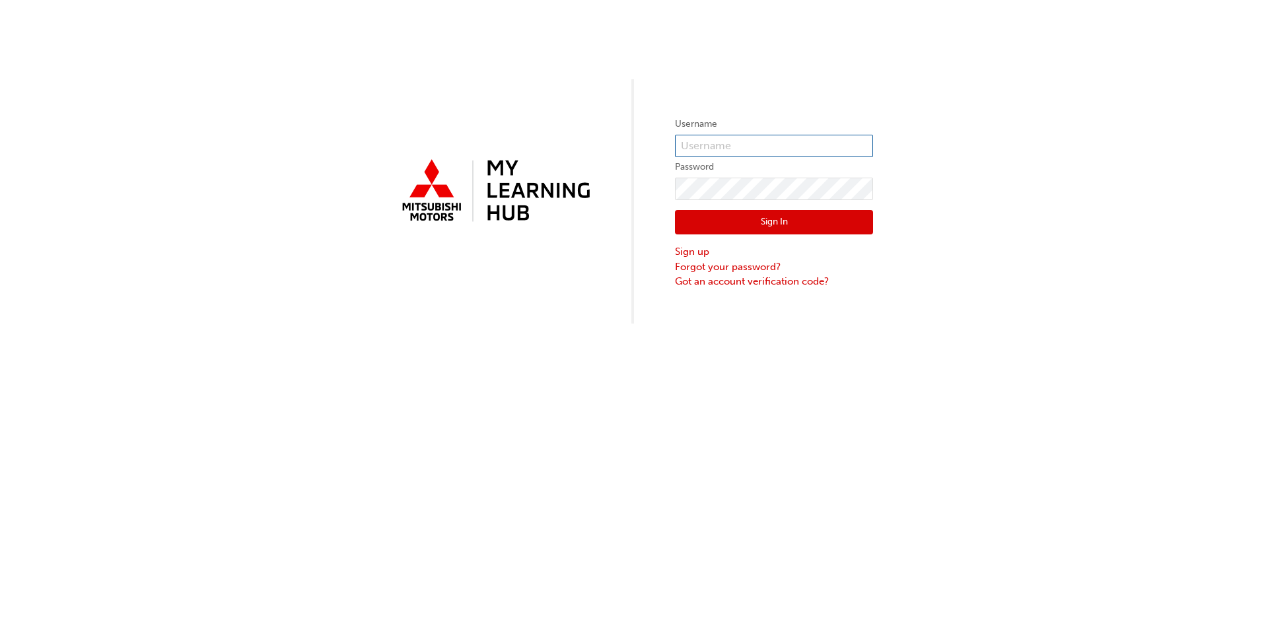
type input "[EMAIL_ADDRESS][DOMAIN_NAME]"
click at [733, 212] on button "Sign In" at bounding box center [774, 222] width 198 height 25
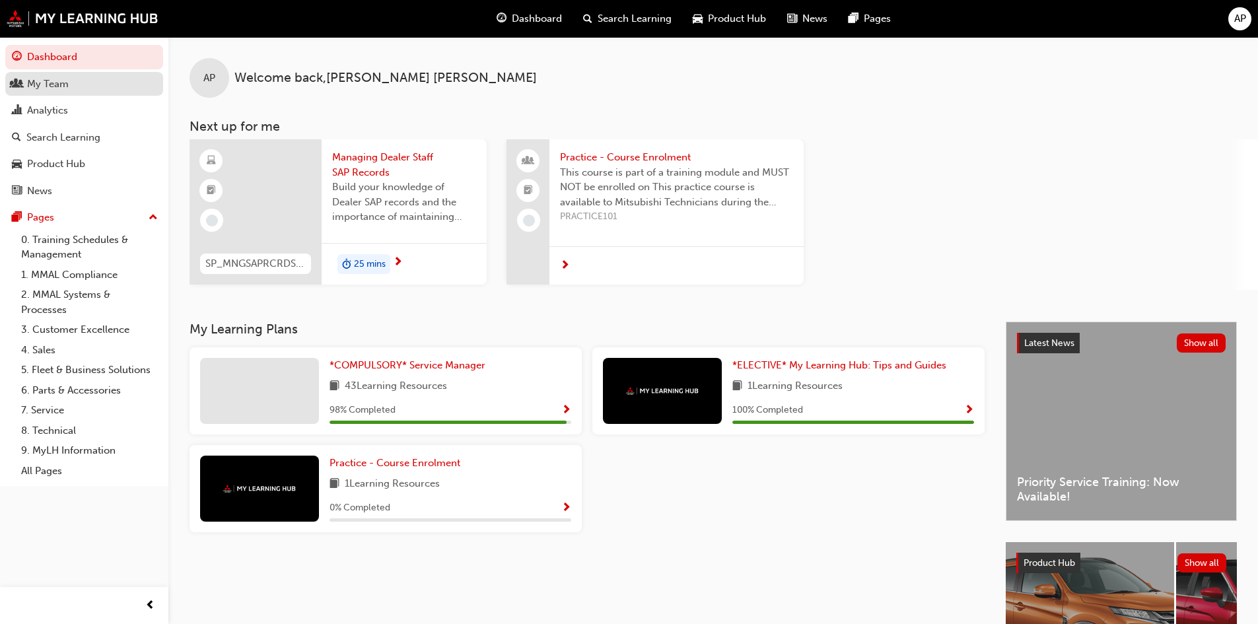
click at [47, 86] on div "My Team" at bounding box center [48, 84] width 42 height 15
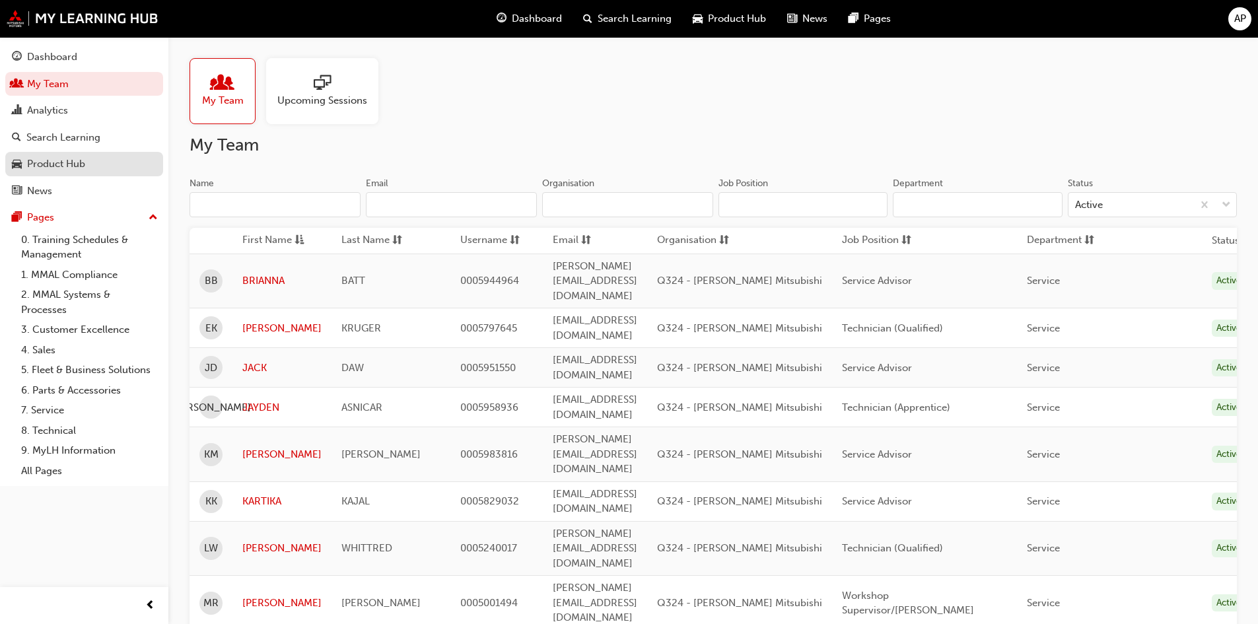
click at [50, 159] on div "Product Hub" at bounding box center [56, 164] width 58 height 15
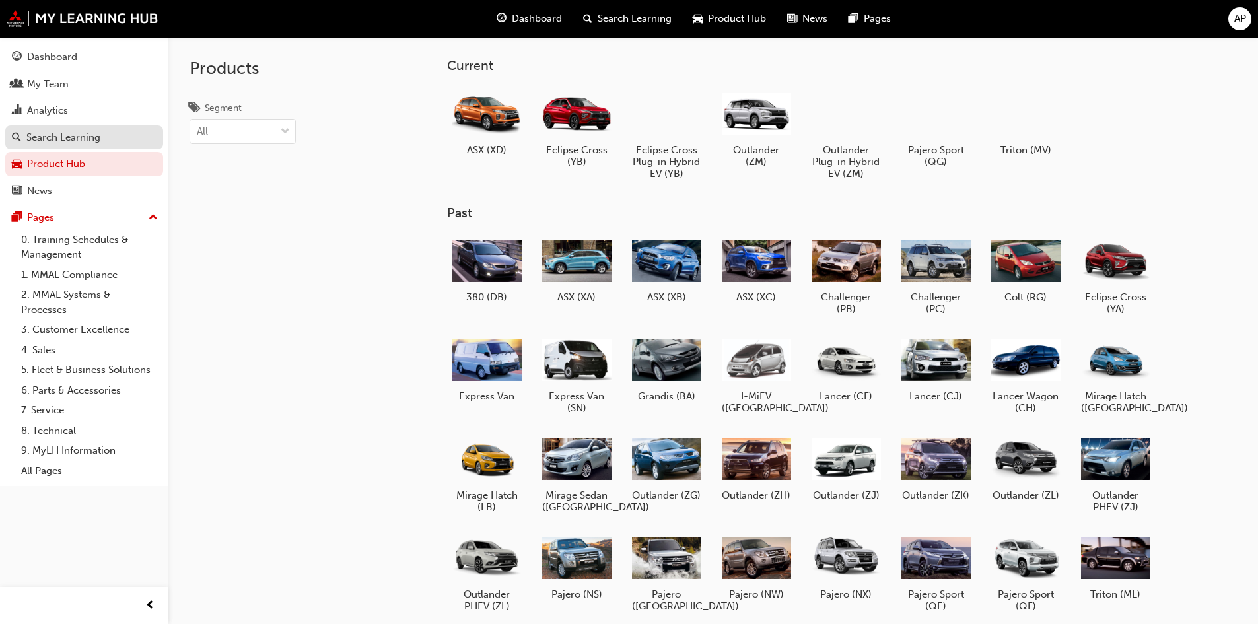
click at [57, 140] on div "Search Learning" at bounding box center [63, 137] width 74 height 15
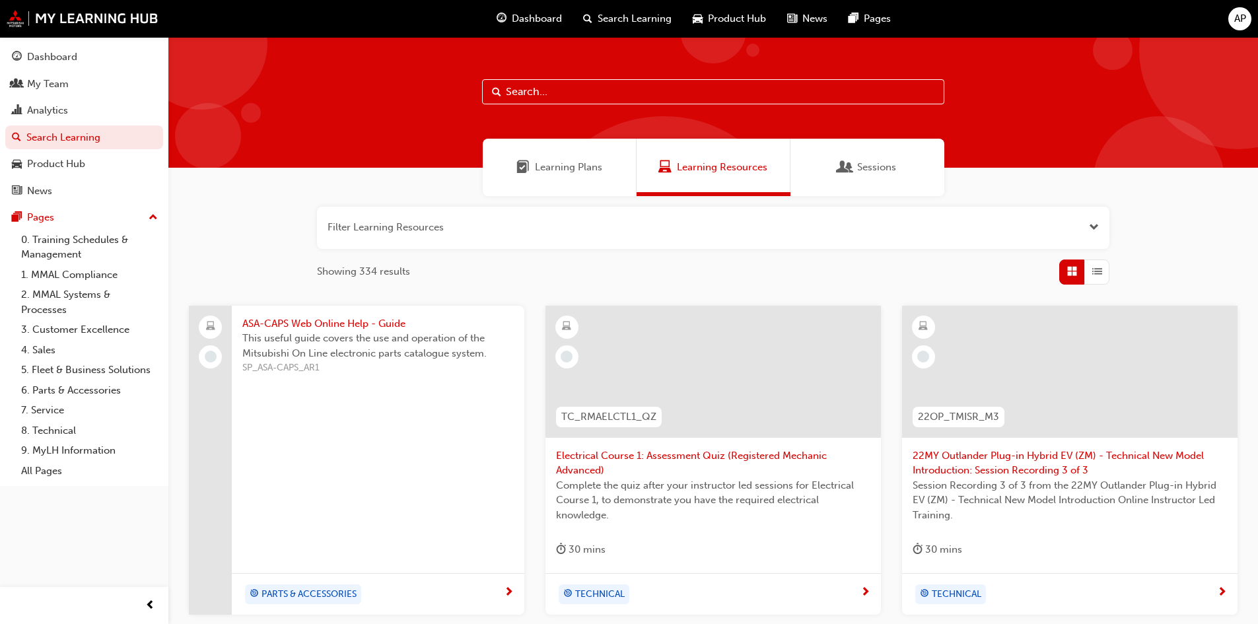
click at [558, 96] on input "text" at bounding box center [713, 91] width 462 height 25
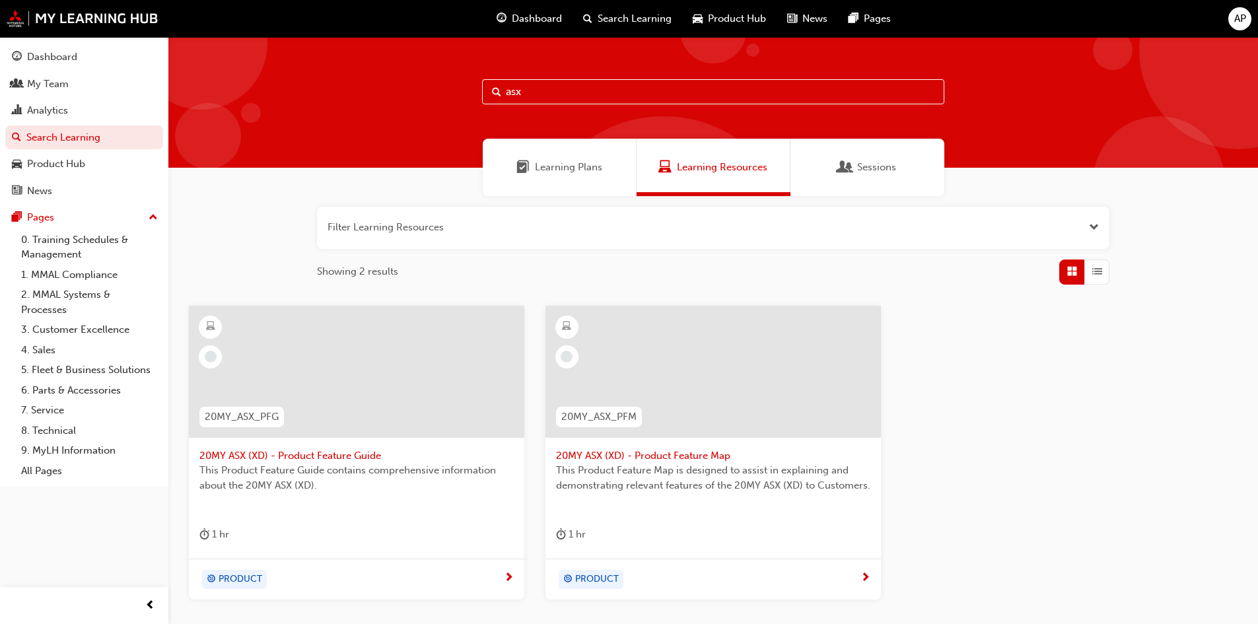
type input "asx"
click at [61, 86] on div "My Team" at bounding box center [48, 84] width 42 height 15
